Goal: Navigation & Orientation: Find specific page/section

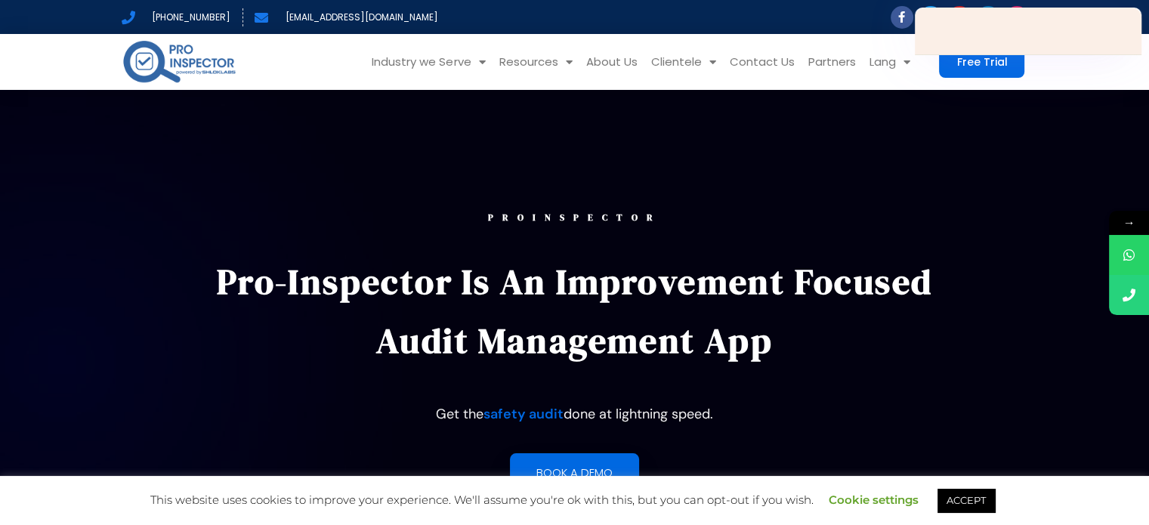
scroll to position [453, 0]
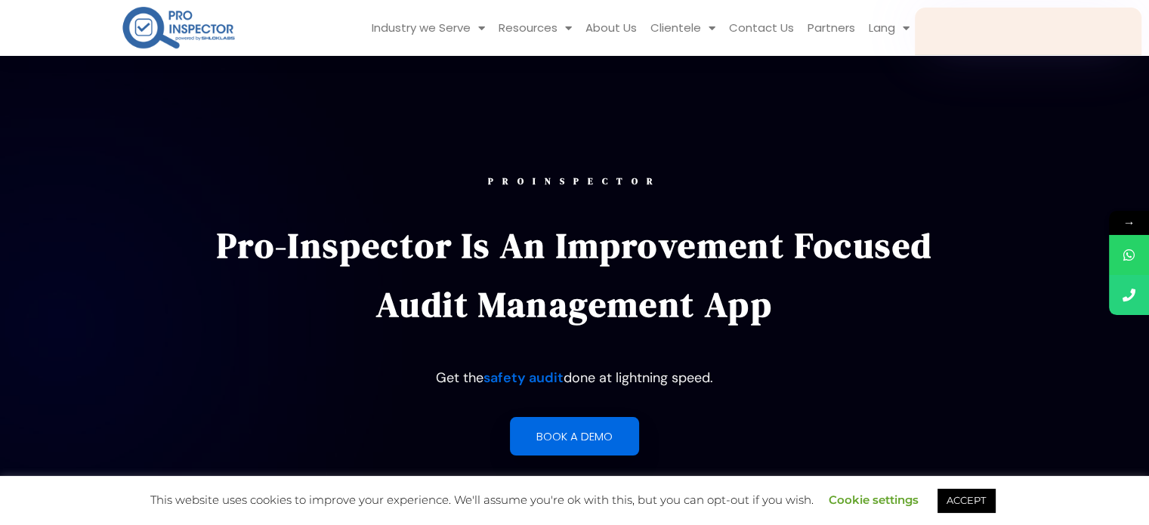
scroll to position [36, 0]
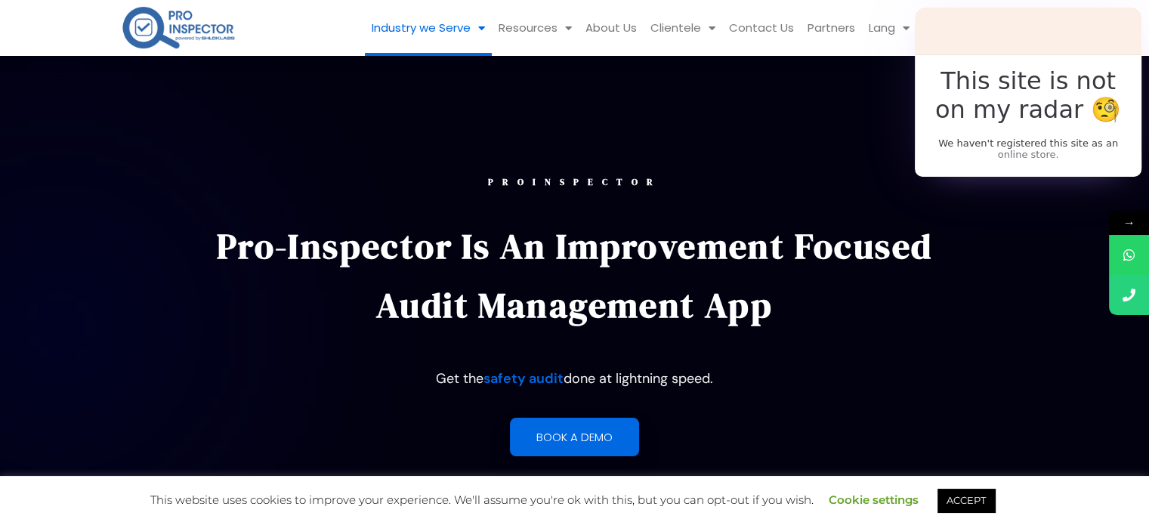
click at [432, 32] on link "Industry we Serve" at bounding box center [428, 28] width 127 height 56
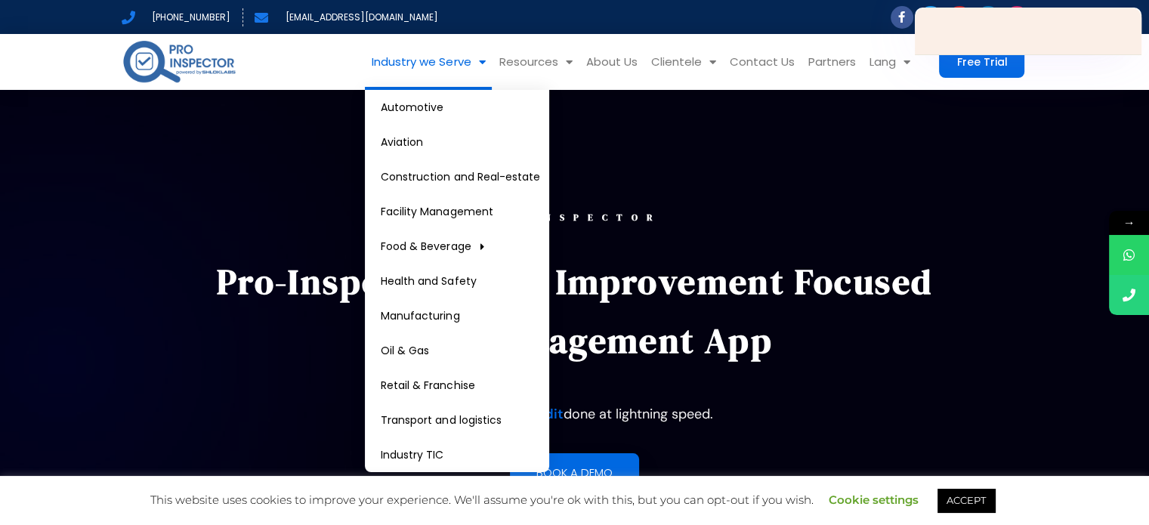
click at [428, 63] on link "Industry we Serve" at bounding box center [428, 62] width 127 height 56
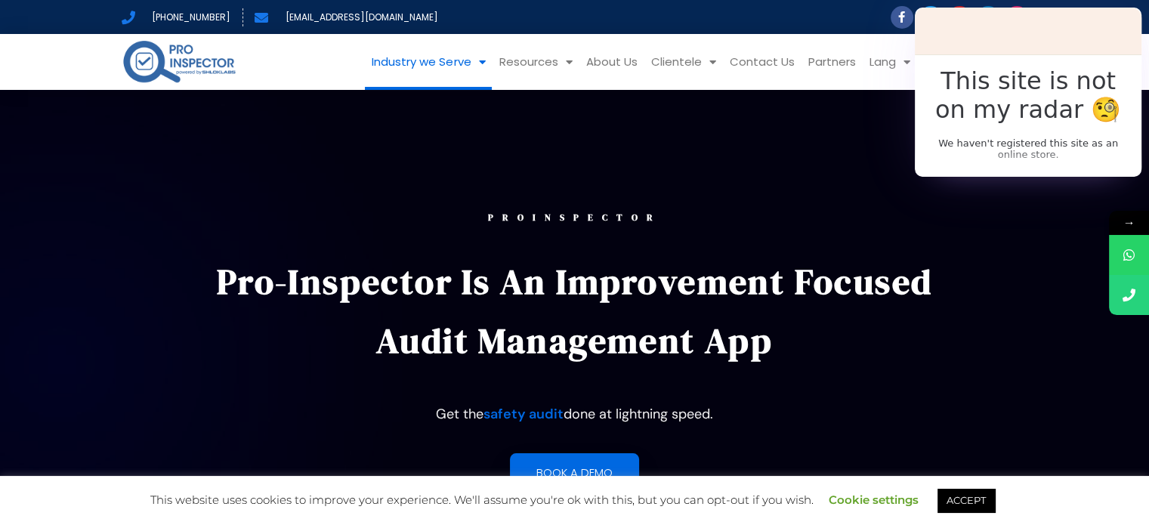
click at [428, 63] on link "Industry we Serve" at bounding box center [428, 62] width 127 height 56
click at [831, 65] on link "Partners" at bounding box center [831, 62] width 61 height 56
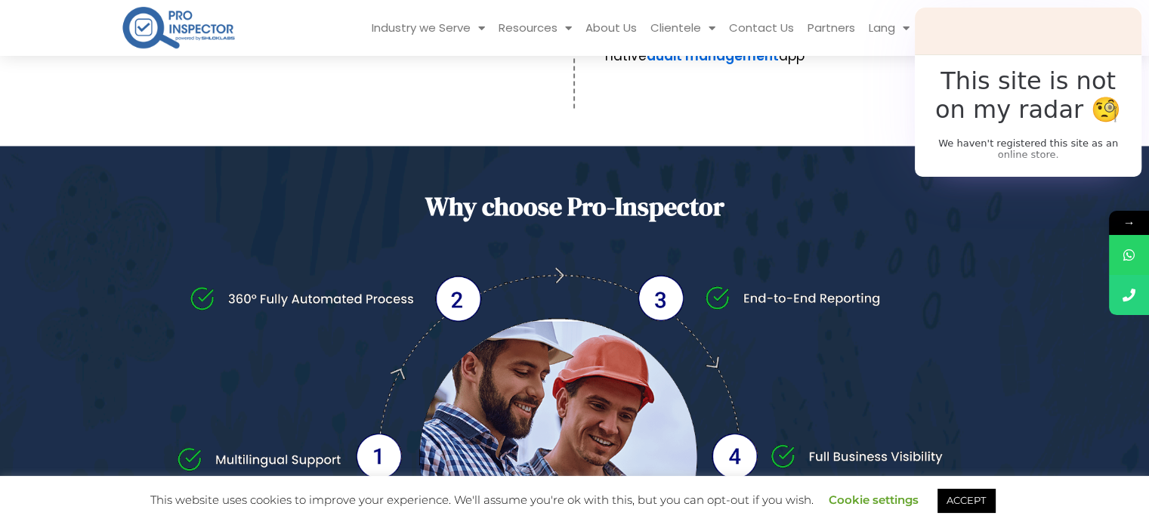
scroll to position [2644, 0]
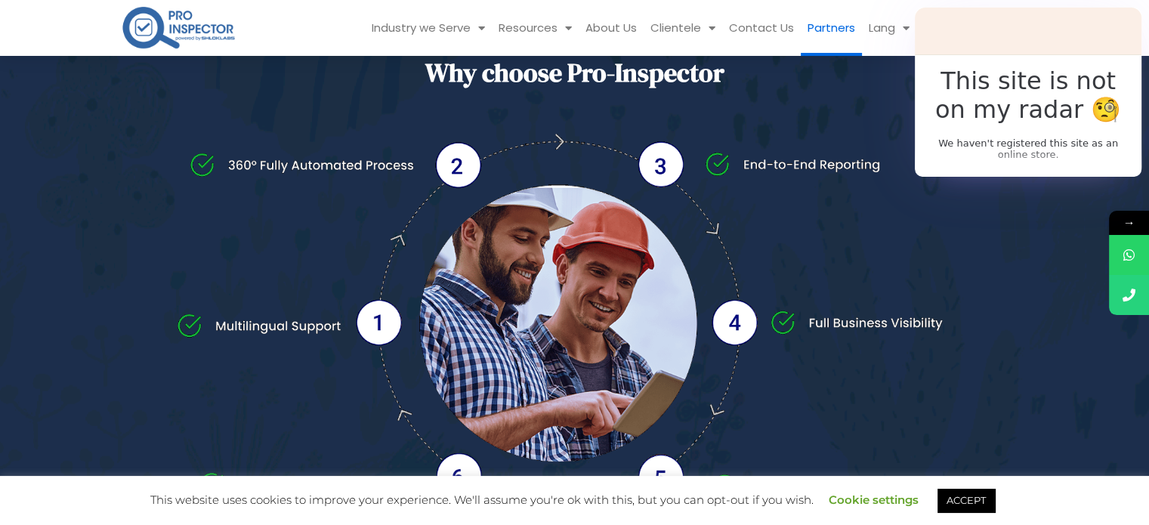
click at [845, 29] on link "Partners" at bounding box center [831, 28] width 61 height 56
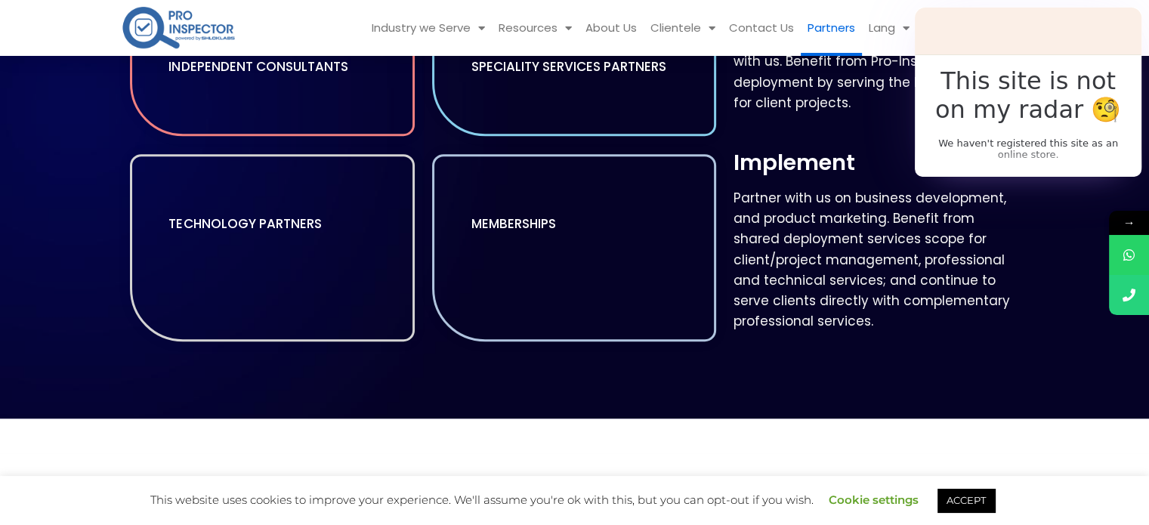
scroll to position [680, 0]
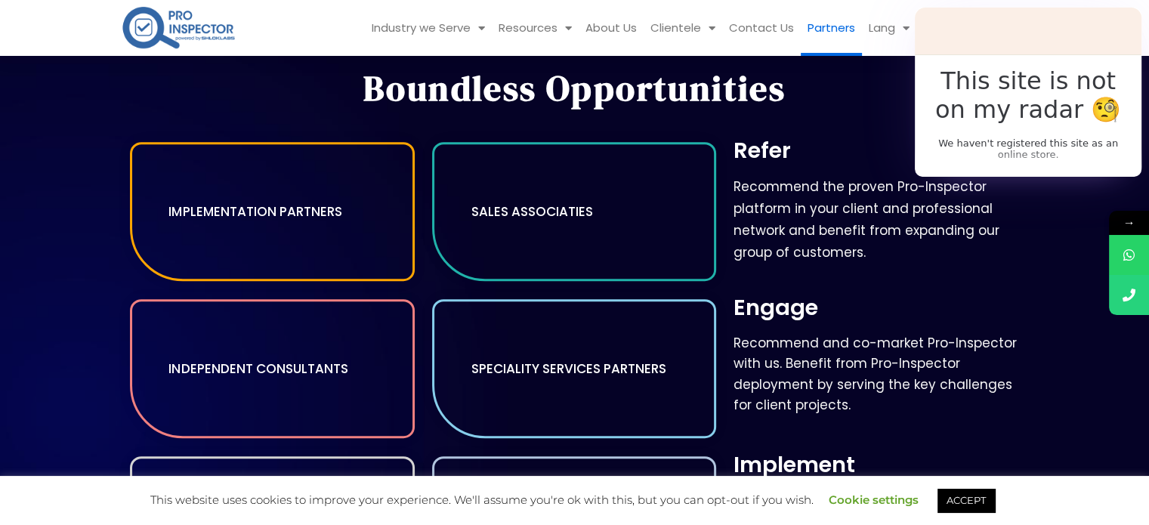
click at [268, 229] on div "IMPLEMENTATION PARTNERS" at bounding box center [272, 211] width 284 height 139
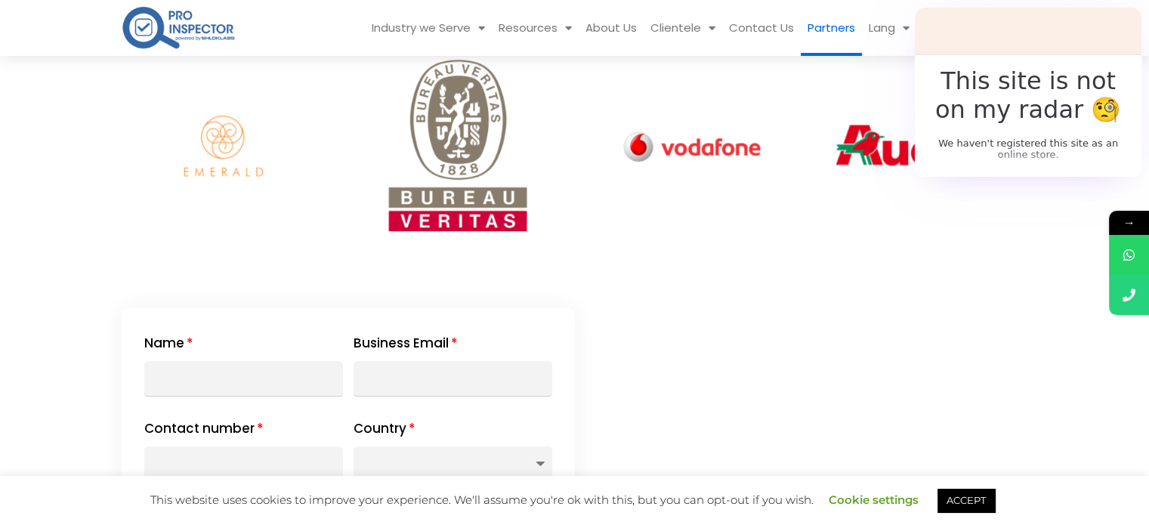
scroll to position [1435, 0]
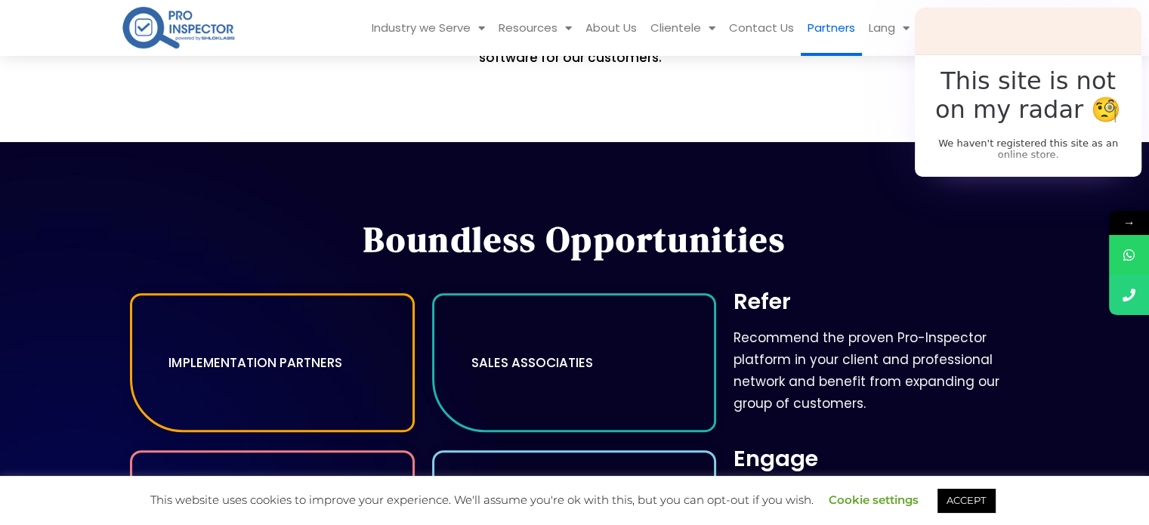
click at [251, 366] on h4 "IMPLEMENTATION PARTNERS" at bounding box center [271, 363] width 207 height 26
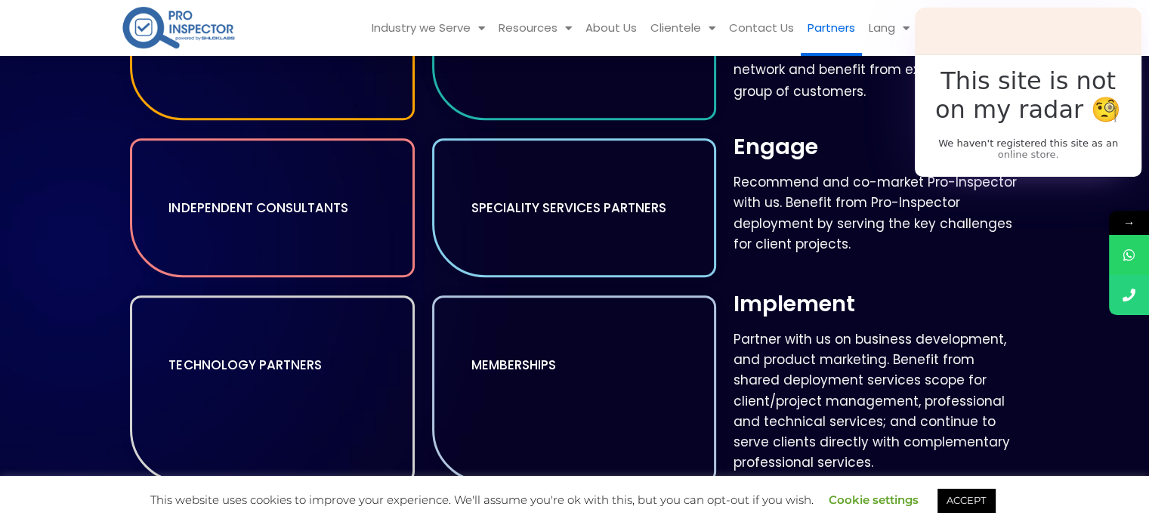
scroll to position [982, 0]
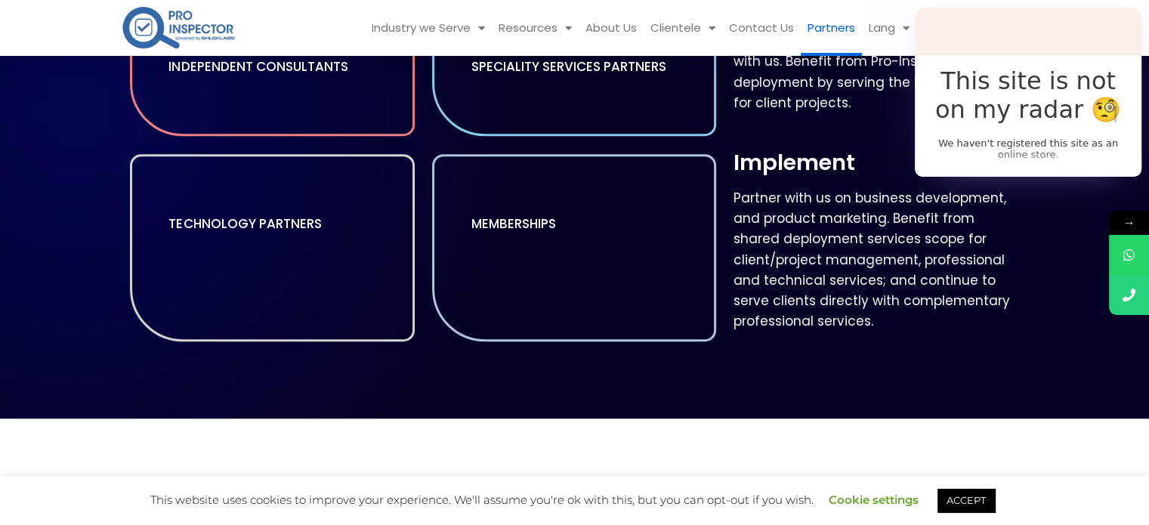
click at [861, 338] on div "Partner with us on business development, and product marketing. Benefit from sh…" at bounding box center [876, 265] width 287 height 155
